Goal: Book appointment/travel/reservation

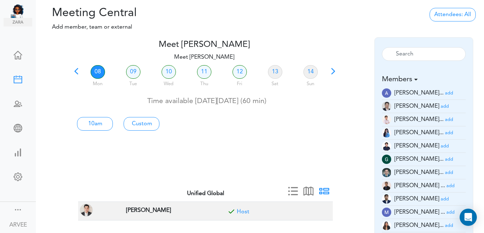
click at [76, 70] on span at bounding box center [76, 74] width 10 height 10
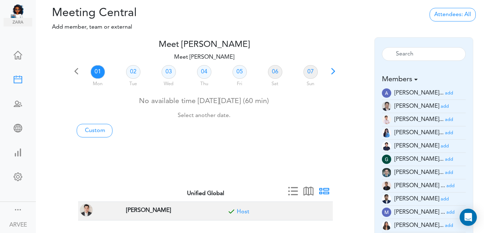
drag, startPoint x: 204, startPoint y: 72, endPoint x: 218, endPoint y: 78, distance: 14.6
click at [205, 71] on link "04" at bounding box center [204, 72] width 14 height 14
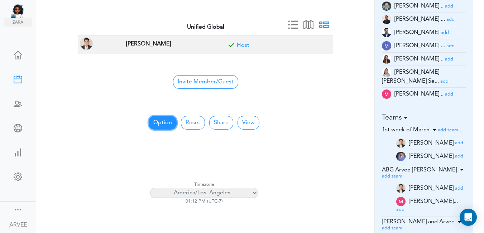
click at [158, 123] on button "Option" at bounding box center [163, 123] width 28 height 14
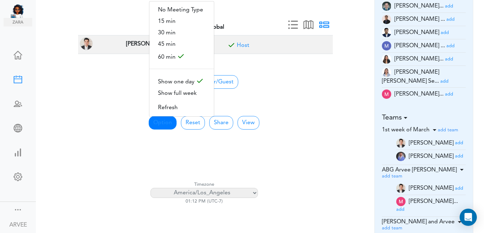
click at [179, 32] on span "30 min" at bounding box center [182, 32] width 65 height 11
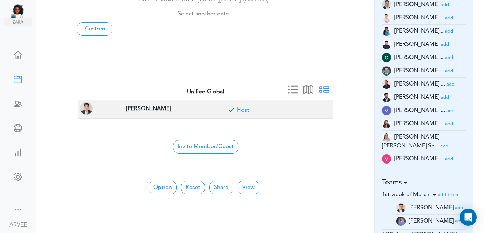
scroll to position [0, 0]
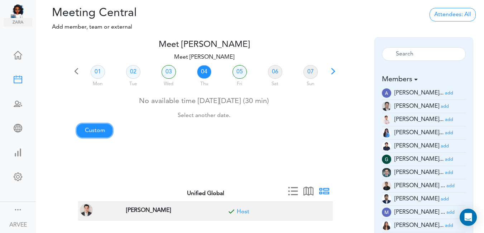
click at [87, 129] on link "Custom" at bounding box center [95, 131] width 36 height 14
type input "Meet [PERSON_NAME]"
type input "[URL][DOMAIN_NAME][SECURITY_DATA]"
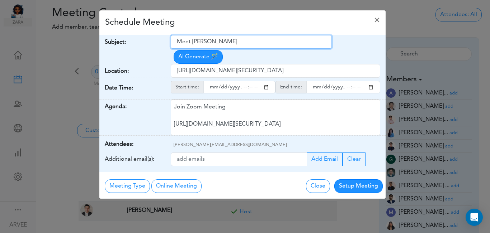
drag, startPoint x: 178, startPoint y: 42, endPoint x: 238, endPoint y: 42, distance: 60.2
click at [238, 42] on input "Meet [PERSON_NAME]" at bounding box center [251, 42] width 161 height 14
click at [230, 43] on input "Exploratory Call : [PERSON_NAME] [PERSON_NAME]" at bounding box center [251, 42] width 161 height 14
type input "Exploratory Call : [PERSON_NAME] [PERSON_NAME]"
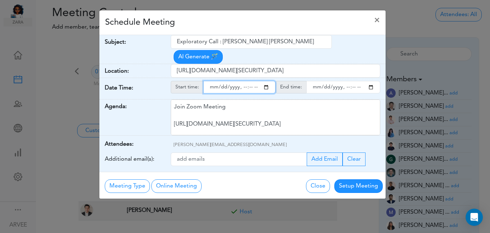
click at [264, 81] on input "starttime" at bounding box center [239, 87] width 72 height 13
click at [242, 81] on input "starttime" at bounding box center [239, 87] width 72 height 13
type input "[DATE]T15:46"
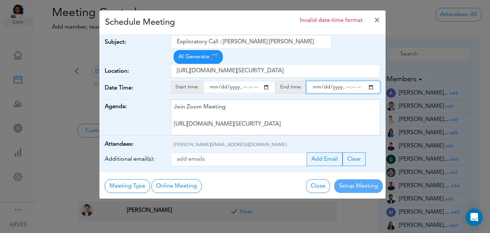
click at [370, 81] on input "endtime" at bounding box center [343, 87] width 74 height 13
click at [352, 81] on input "endtime" at bounding box center [343, 87] width 74 height 13
type input "[DATE]T16:00"
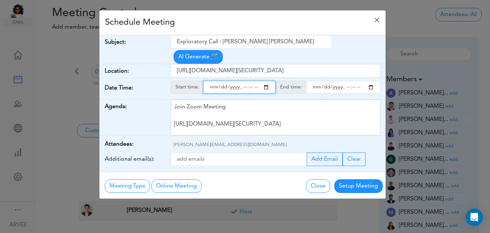
click at [250, 81] on input "starttime" at bounding box center [239, 87] width 72 height 13
type input "[DATE]T15:30"
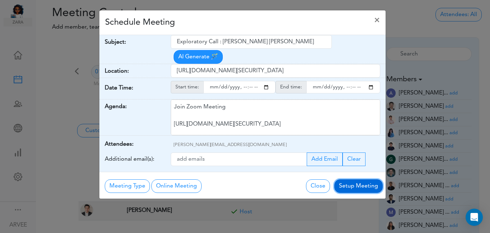
click at [352, 180] on button "Setup Meeting" at bounding box center [358, 187] width 48 height 14
